Goal: Information Seeking & Learning: Learn about a topic

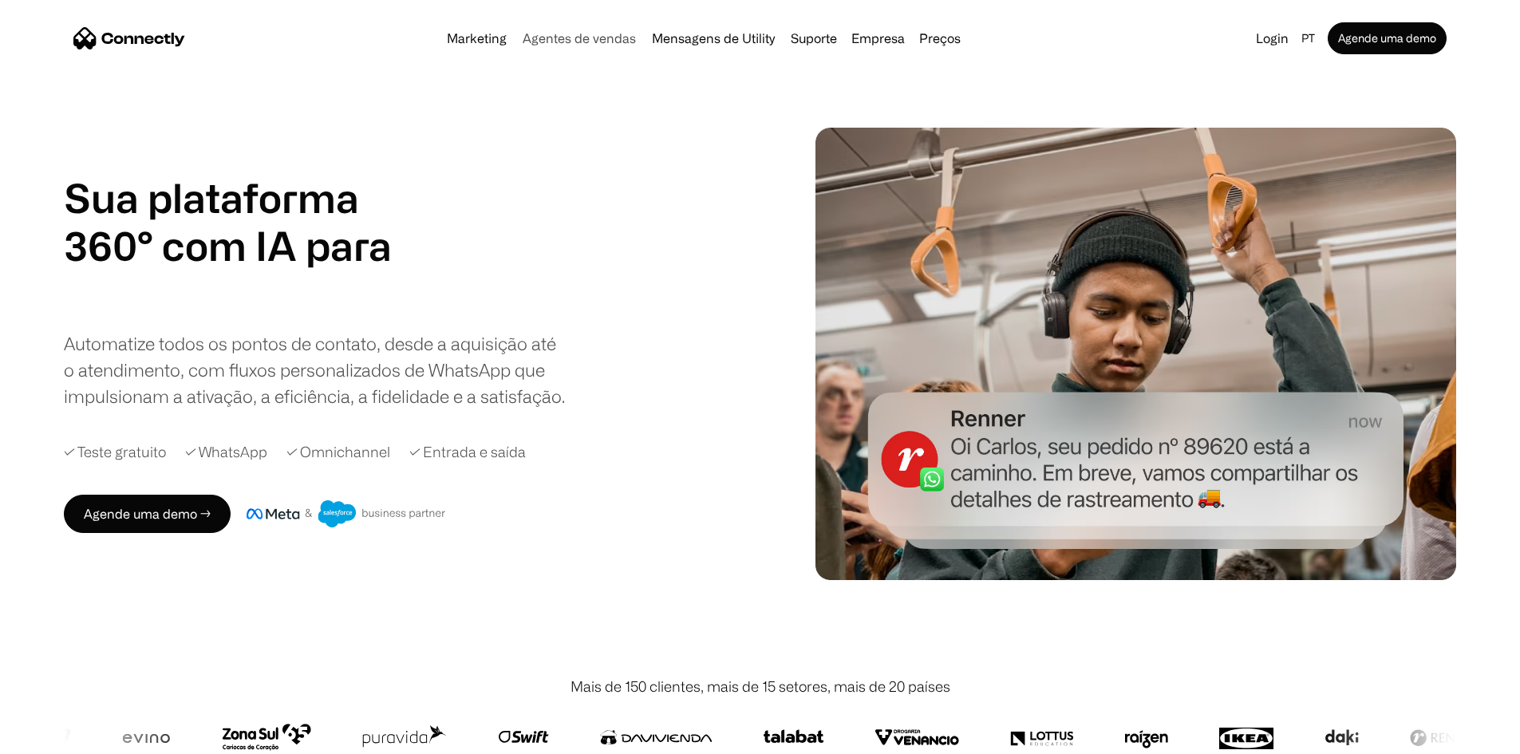
click at [562, 41] on link "Agentes de vendas" at bounding box center [579, 38] width 126 height 13
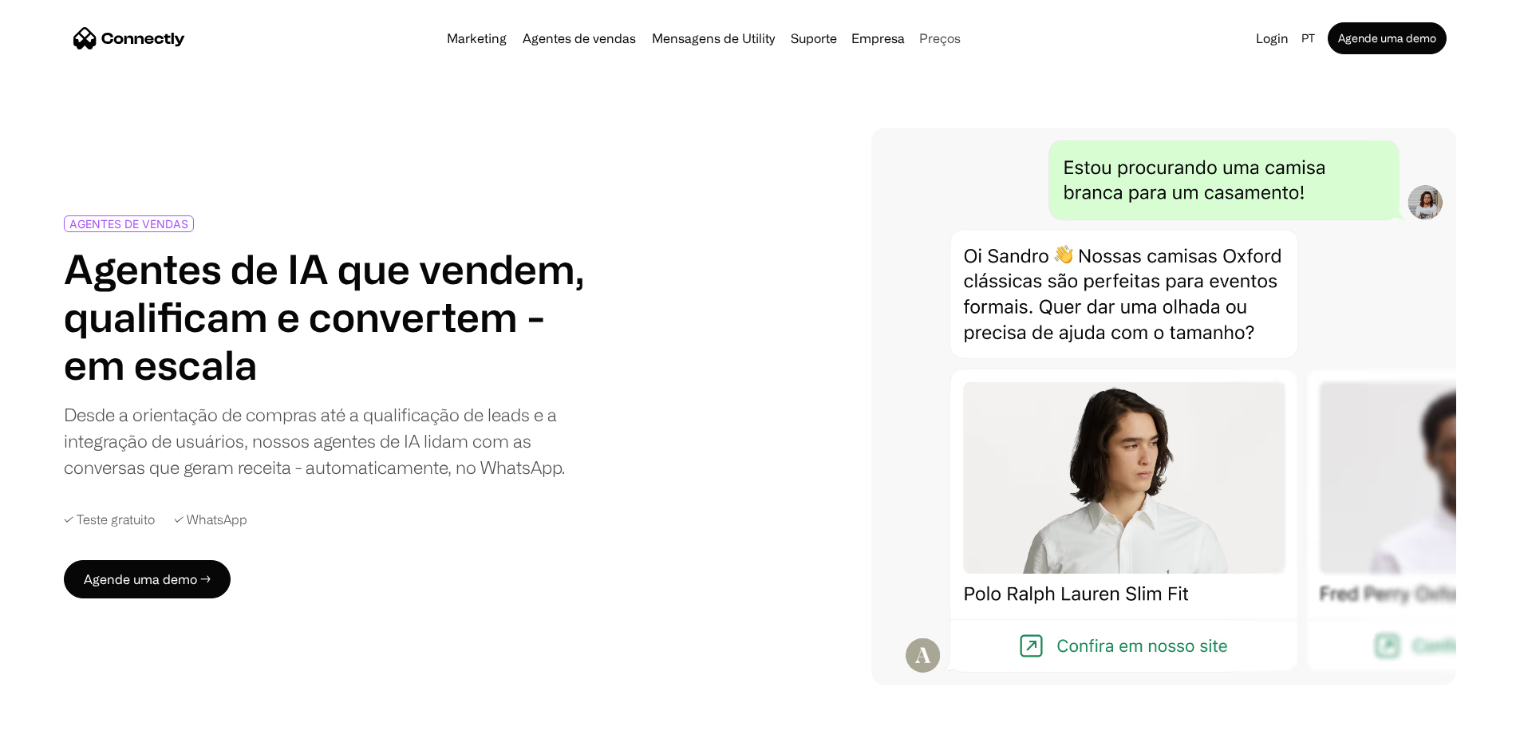
click at [950, 43] on link "Preços" at bounding box center [940, 38] width 54 height 13
